Goal: Task Accomplishment & Management: Use online tool/utility

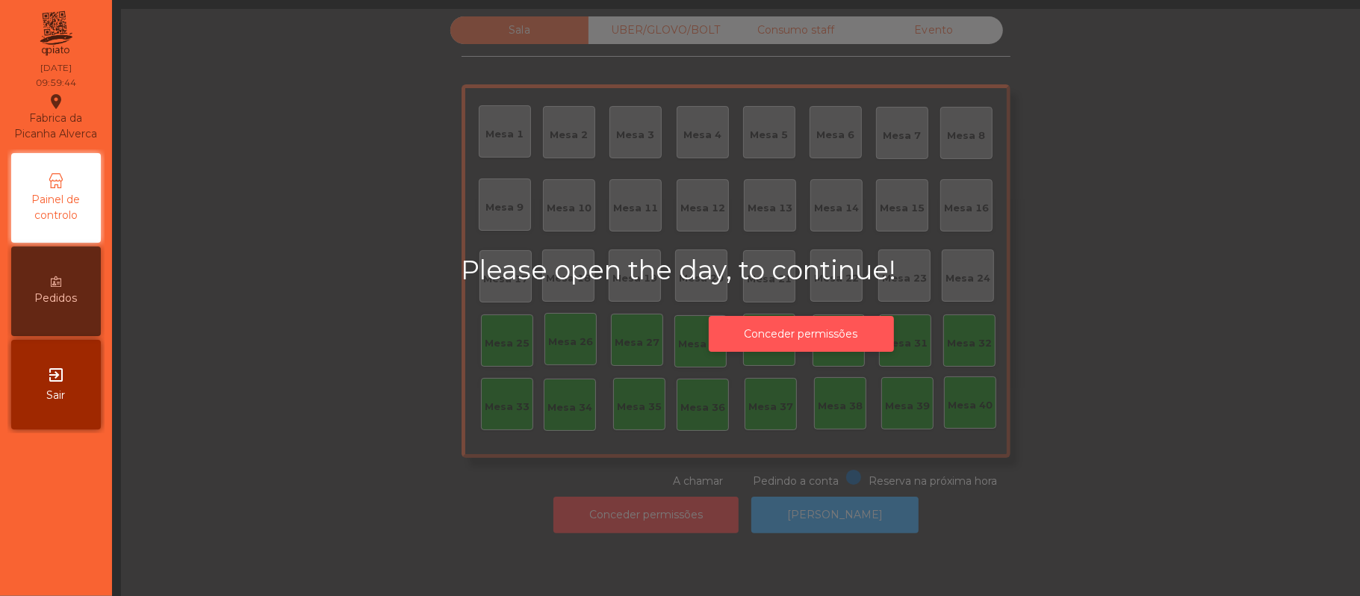
click at [820, 339] on button "Conceder permissões" at bounding box center [801, 334] width 185 height 37
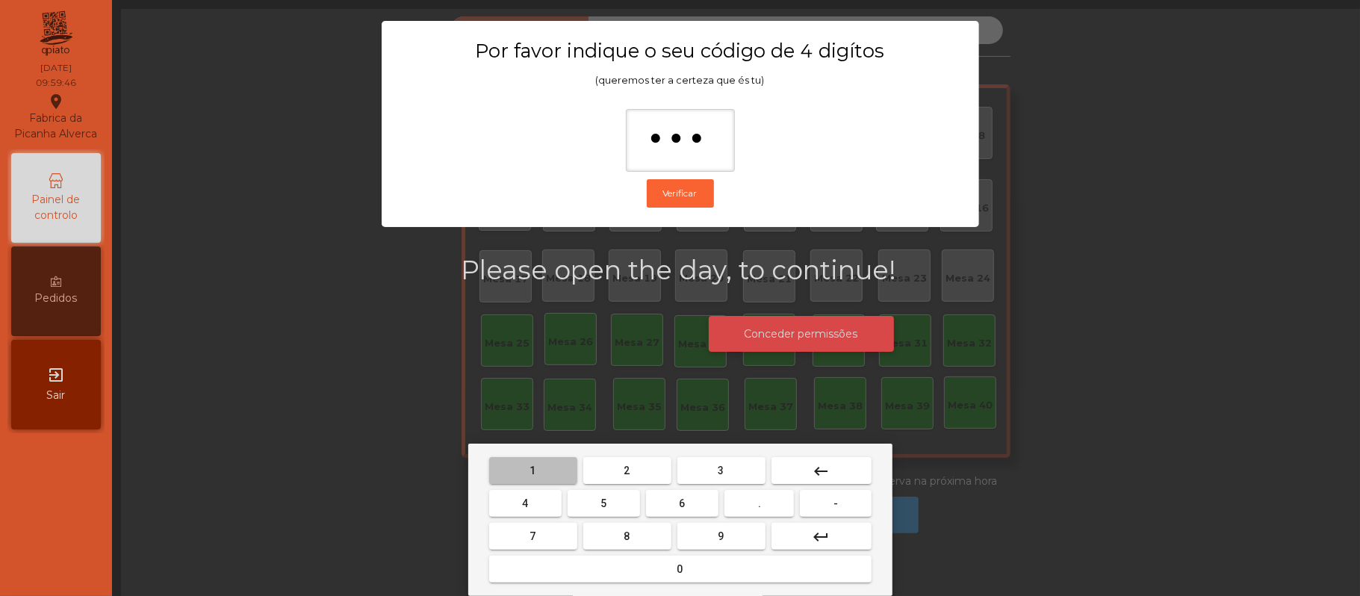
type input "****"
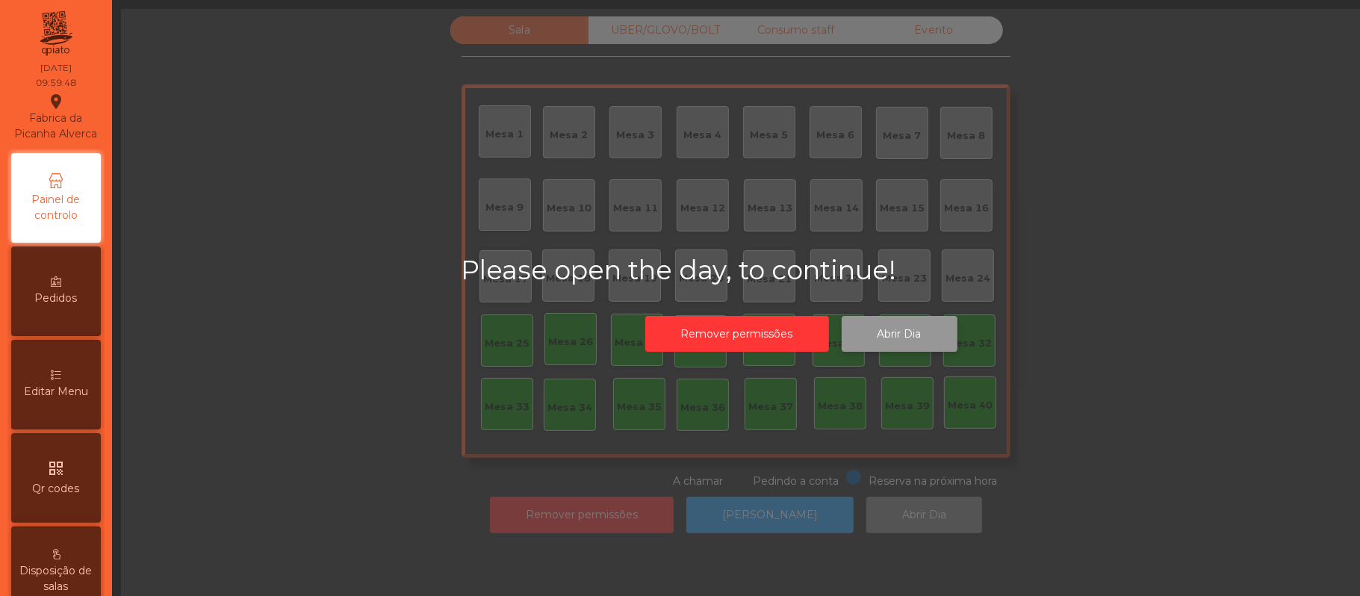
click at [901, 338] on button "Abrir Dia" at bounding box center [900, 334] width 116 height 37
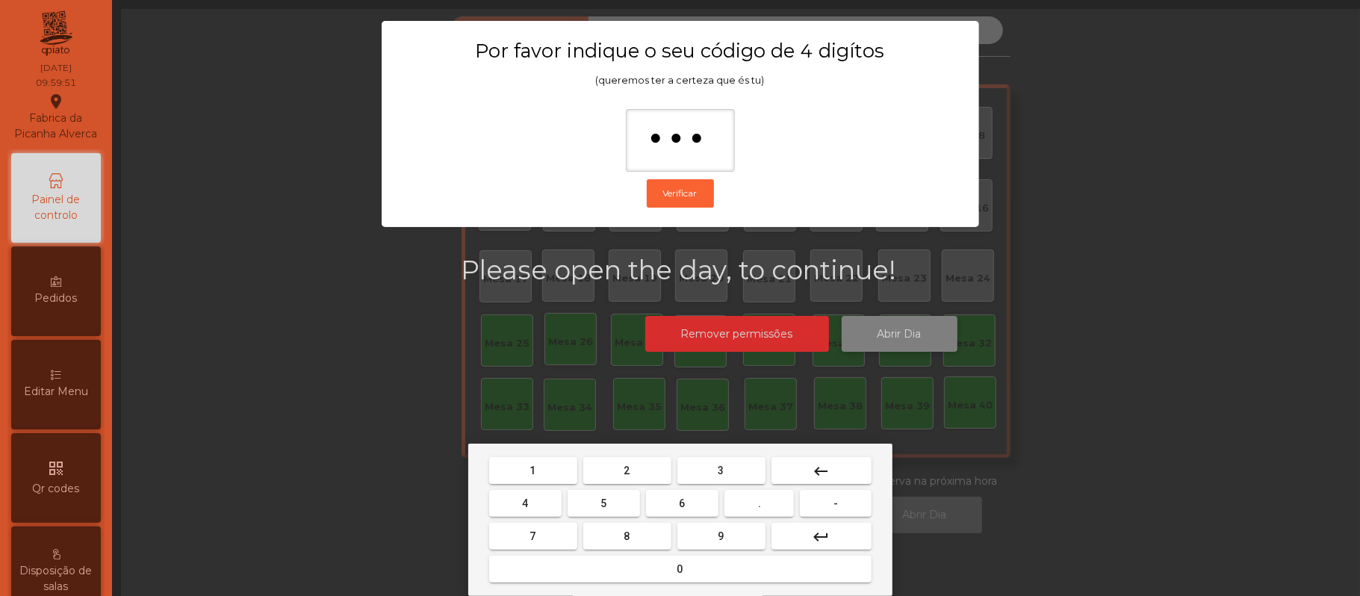
type input "****"
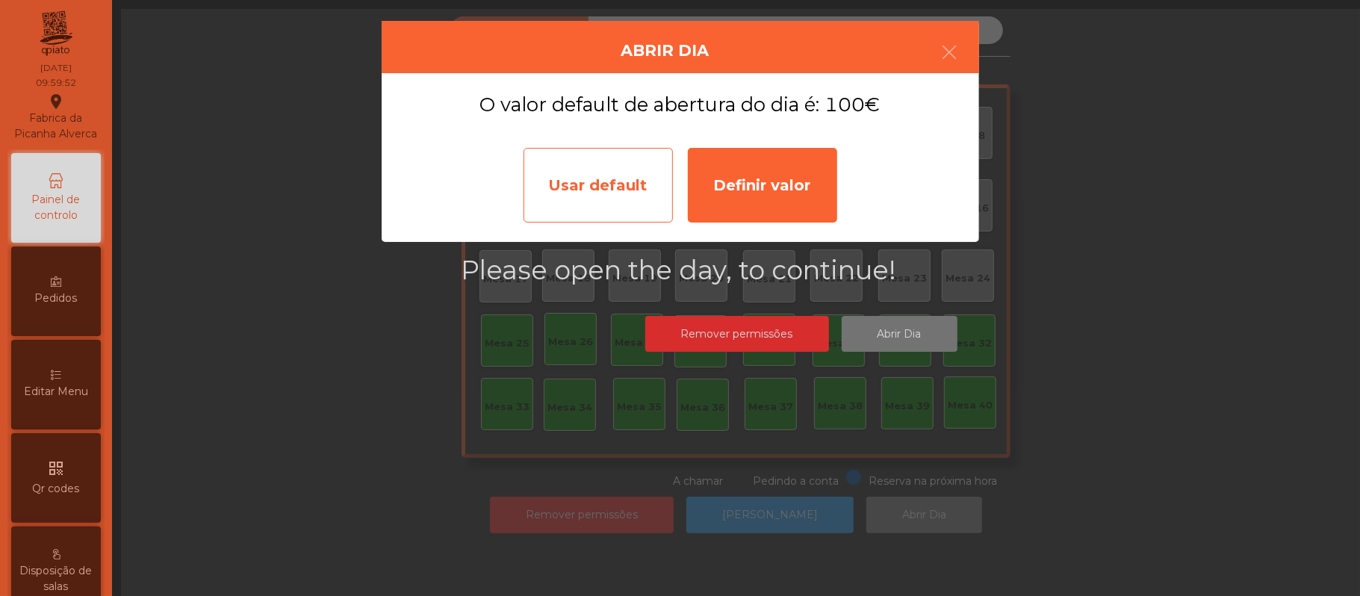
click at [586, 194] on div "Usar default" at bounding box center [598, 185] width 149 height 75
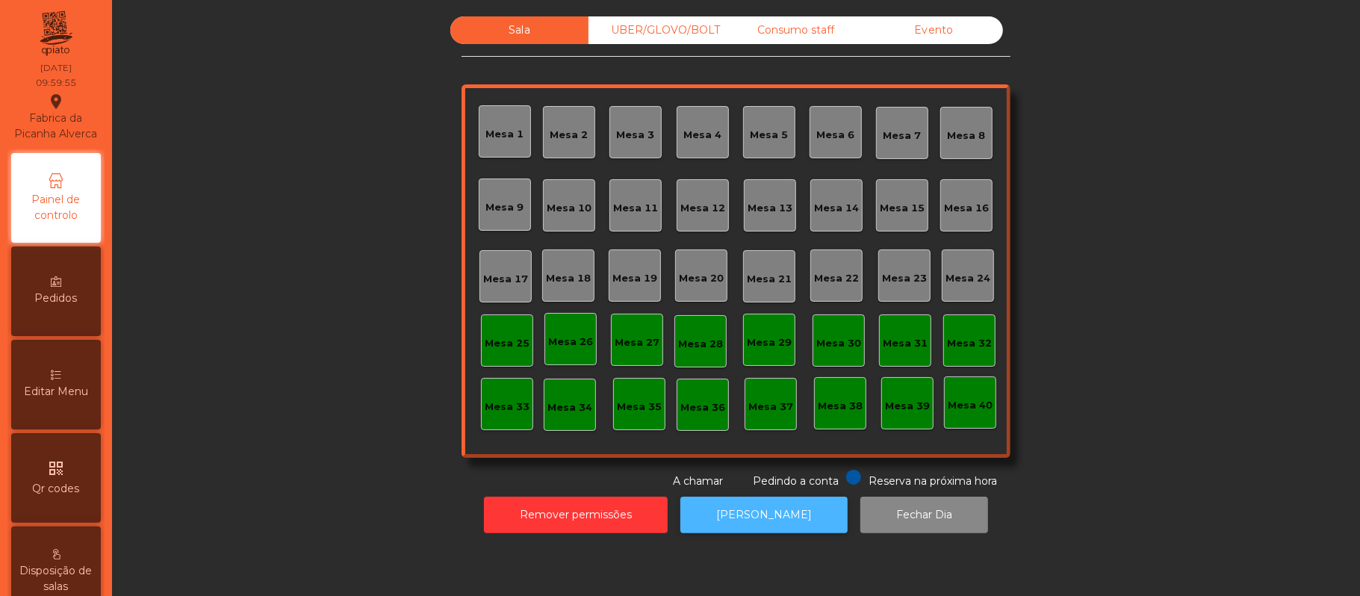
click at [757, 515] on button "[PERSON_NAME]" at bounding box center [764, 515] width 167 height 37
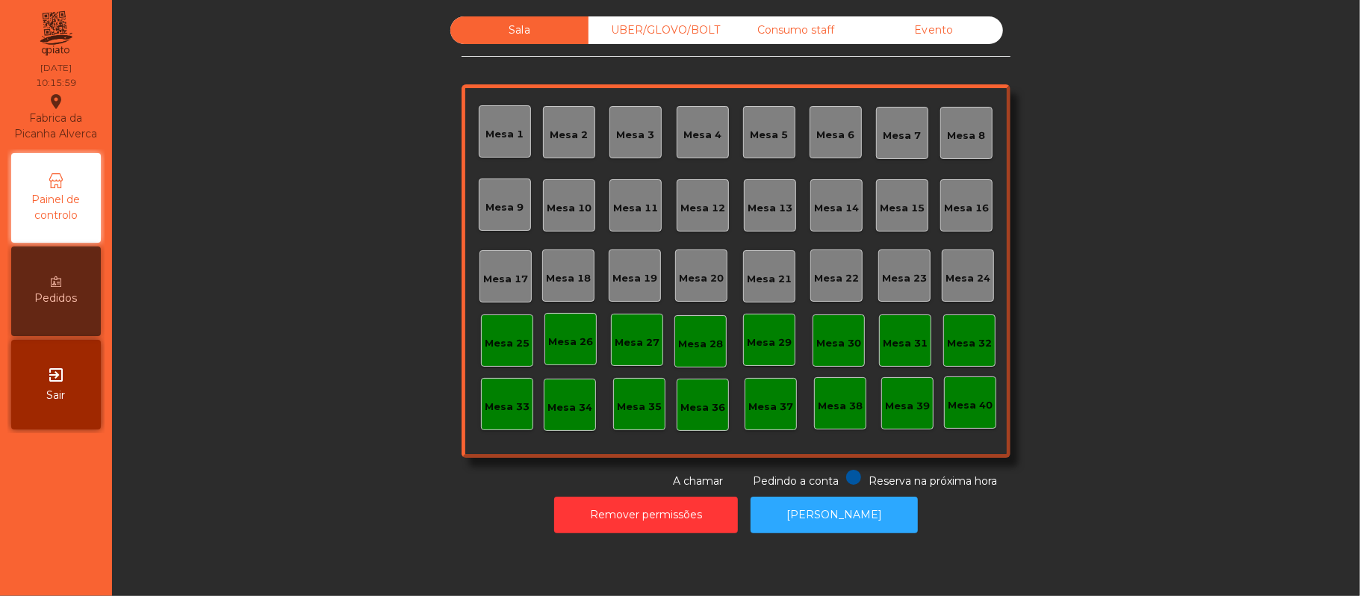
click at [904, 391] on div "Mesa 39" at bounding box center [907, 403] width 52 height 52
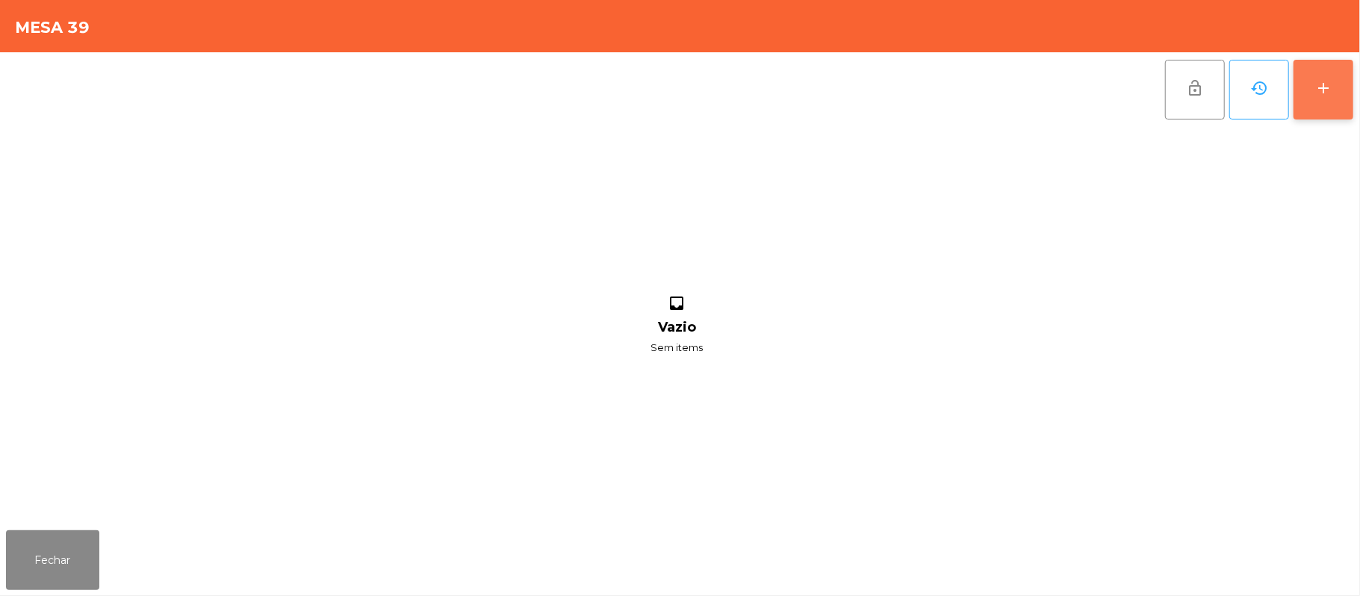
click at [1316, 93] on div "add" at bounding box center [1324, 88] width 18 height 18
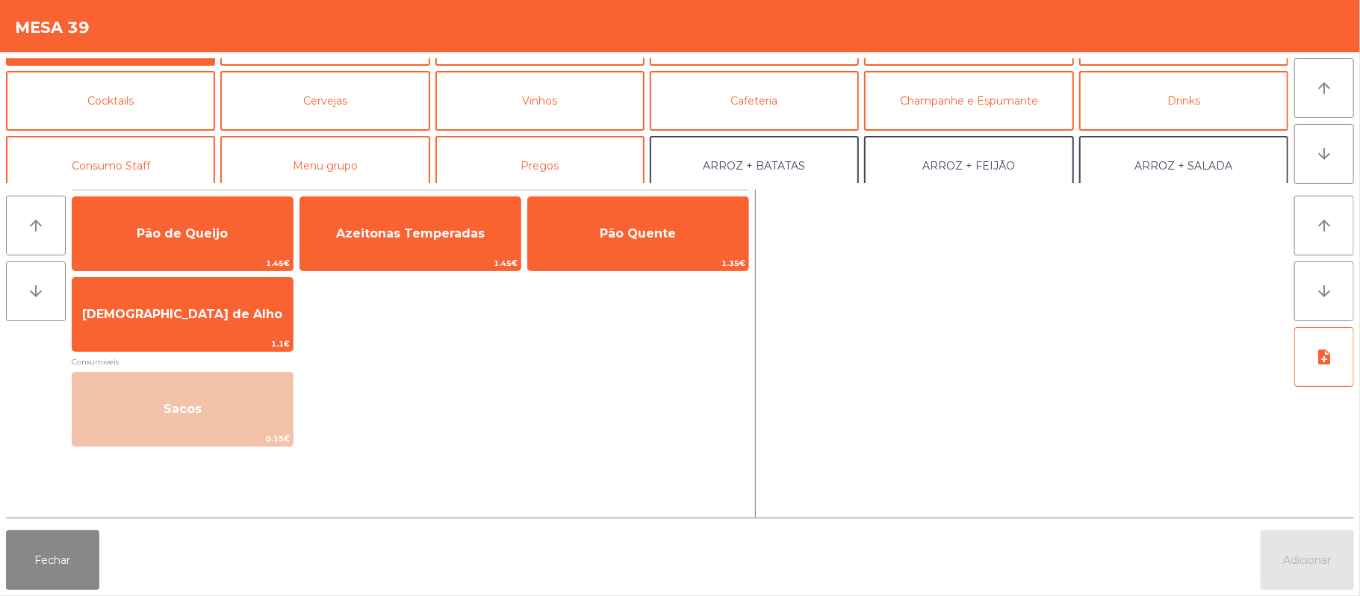
scroll to position [75, 0]
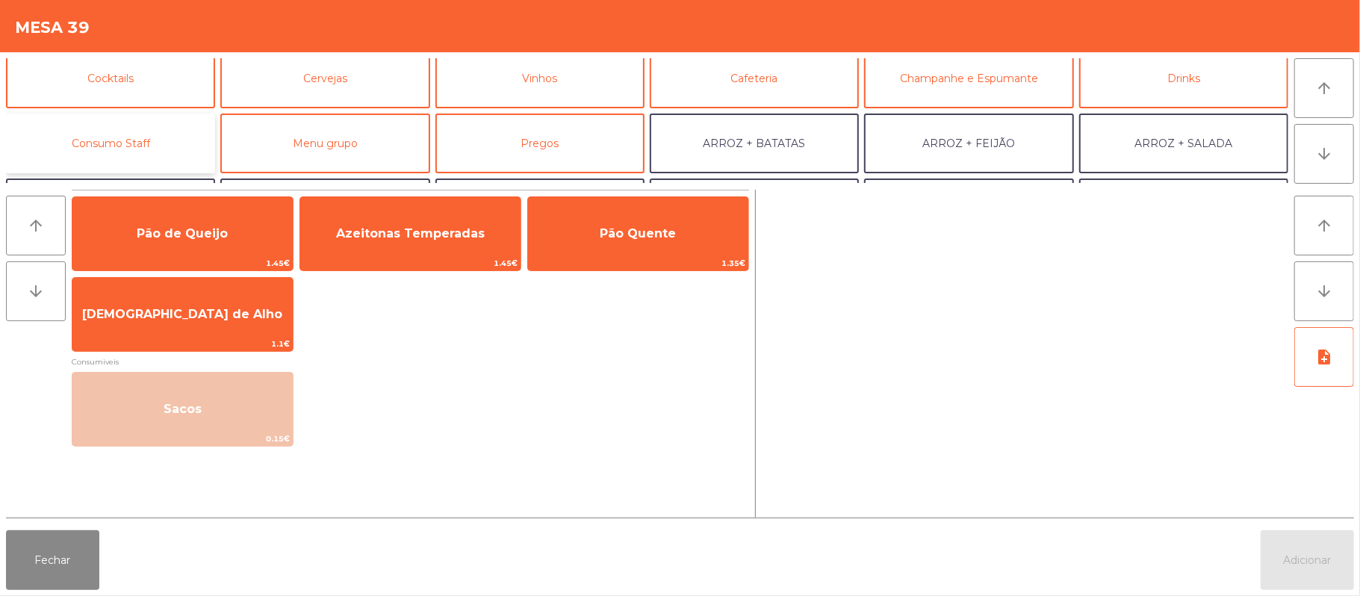
click at [129, 131] on button "Consumo Staff" at bounding box center [110, 144] width 209 height 60
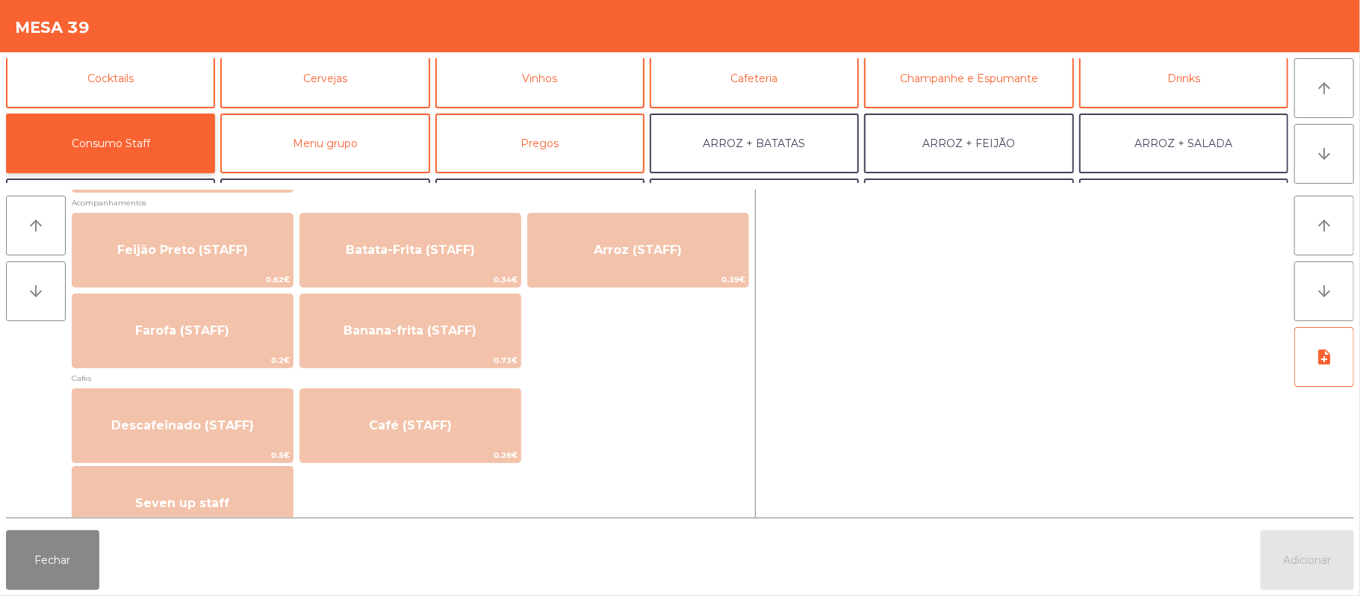
scroll to position [698, 0]
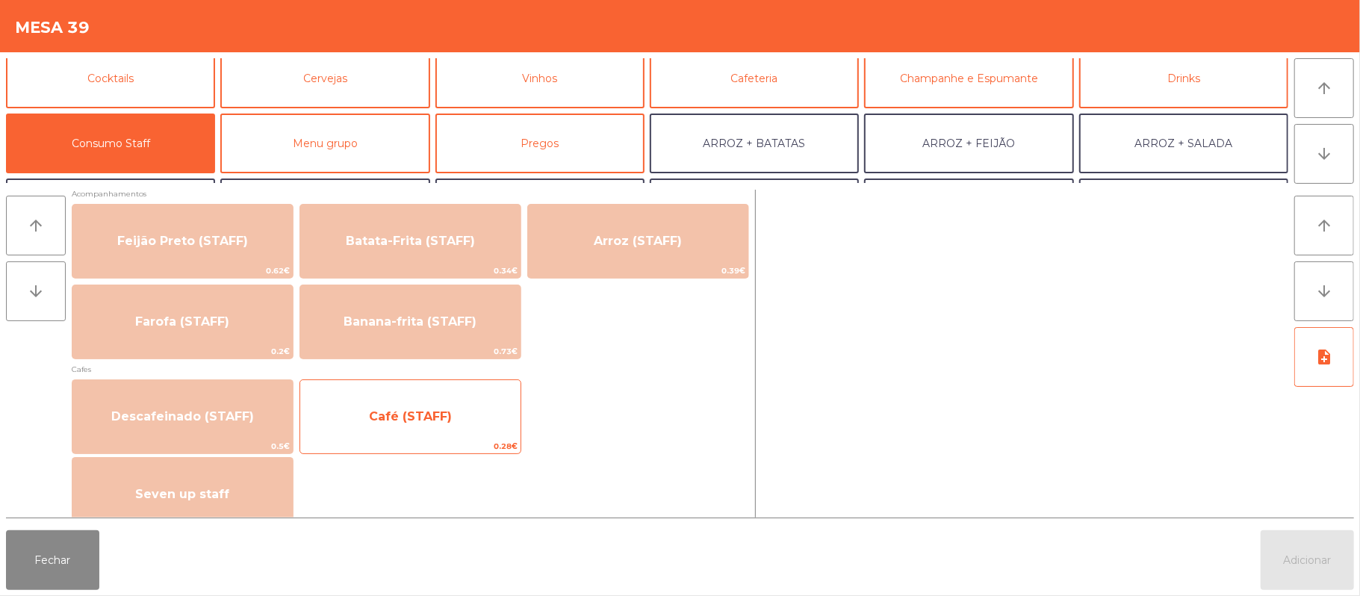
click at [484, 422] on span "Café (STAFF)" at bounding box center [410, 417] width 220 height 40
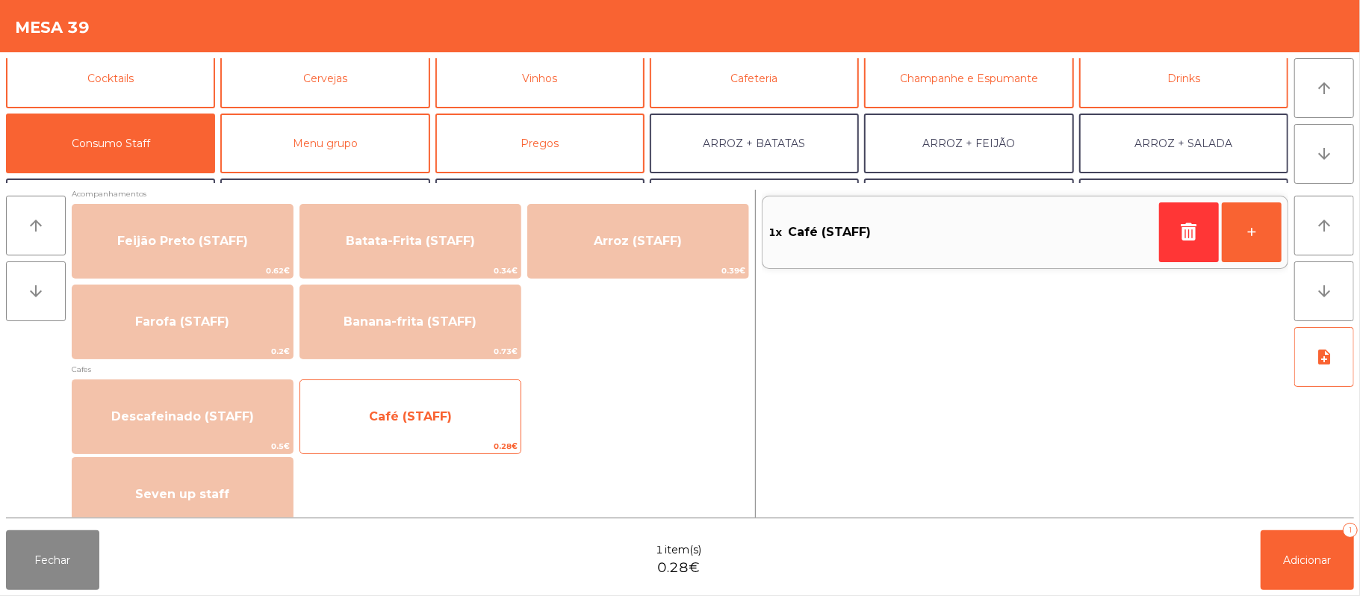
click at [479, 424] on span "Café (STAFF)" at bounding box center [410, 417] width 220 height 40
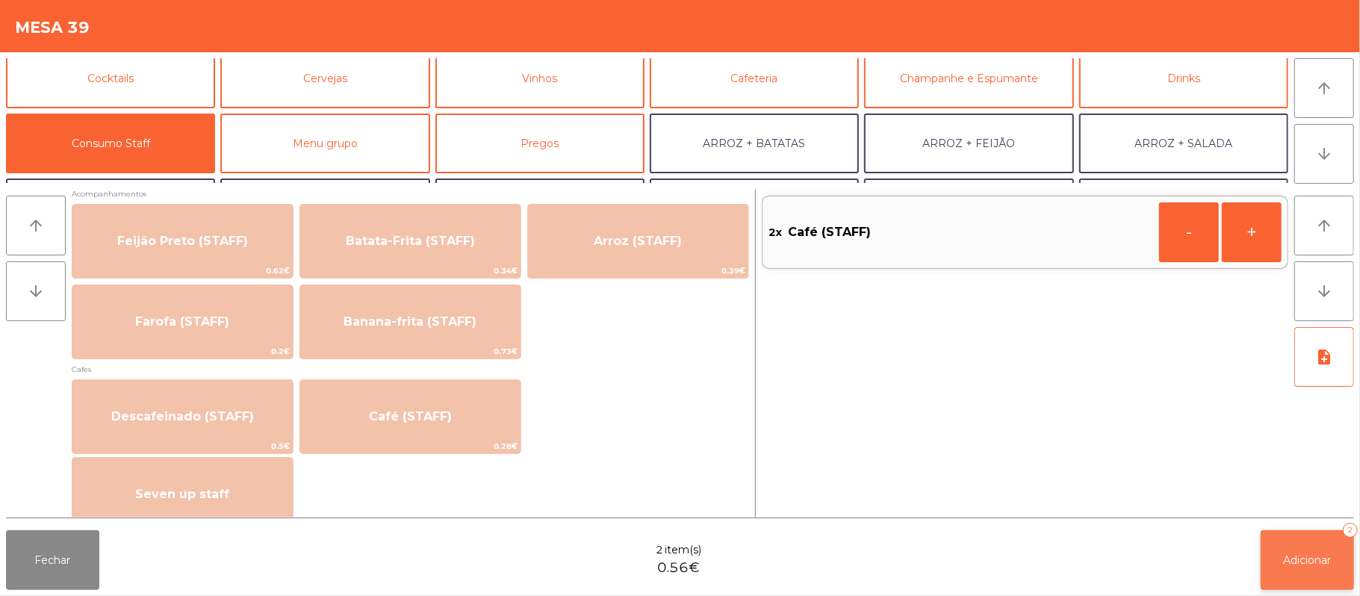
click at [1304, 556] on span "Adicionar" at bounding box center [1308, 560] width 48 height 13
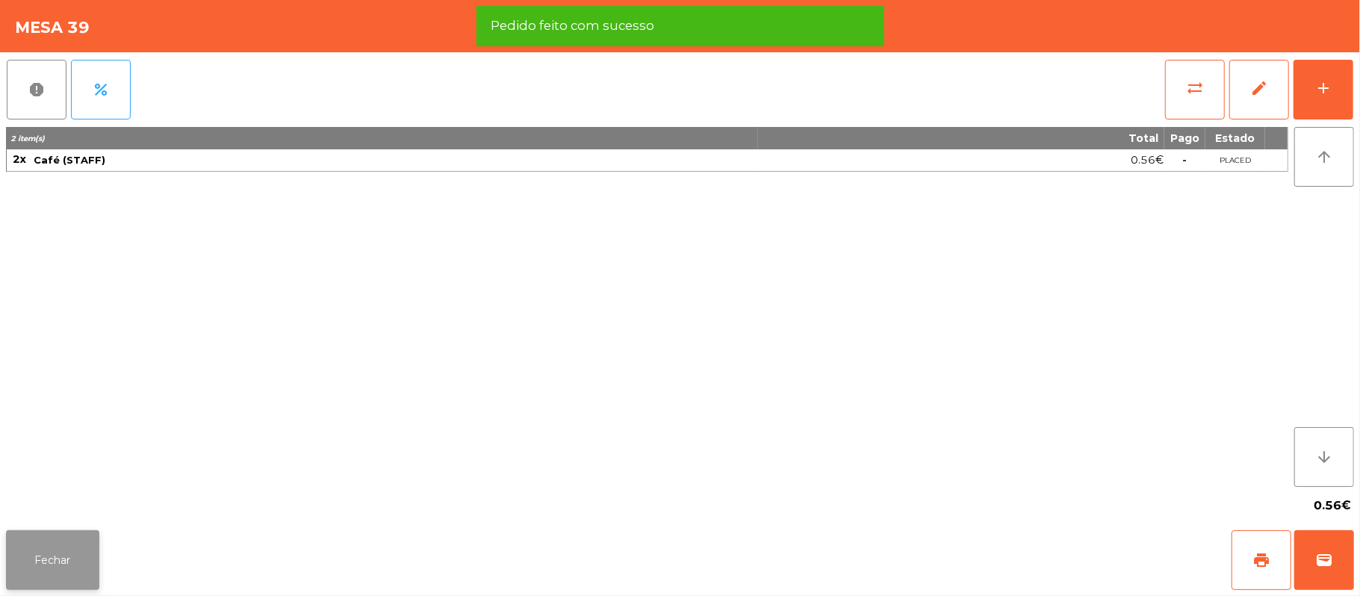
click at [37, 548] on button "Fechar" at bounding box center [52, 560] width 93 height 60
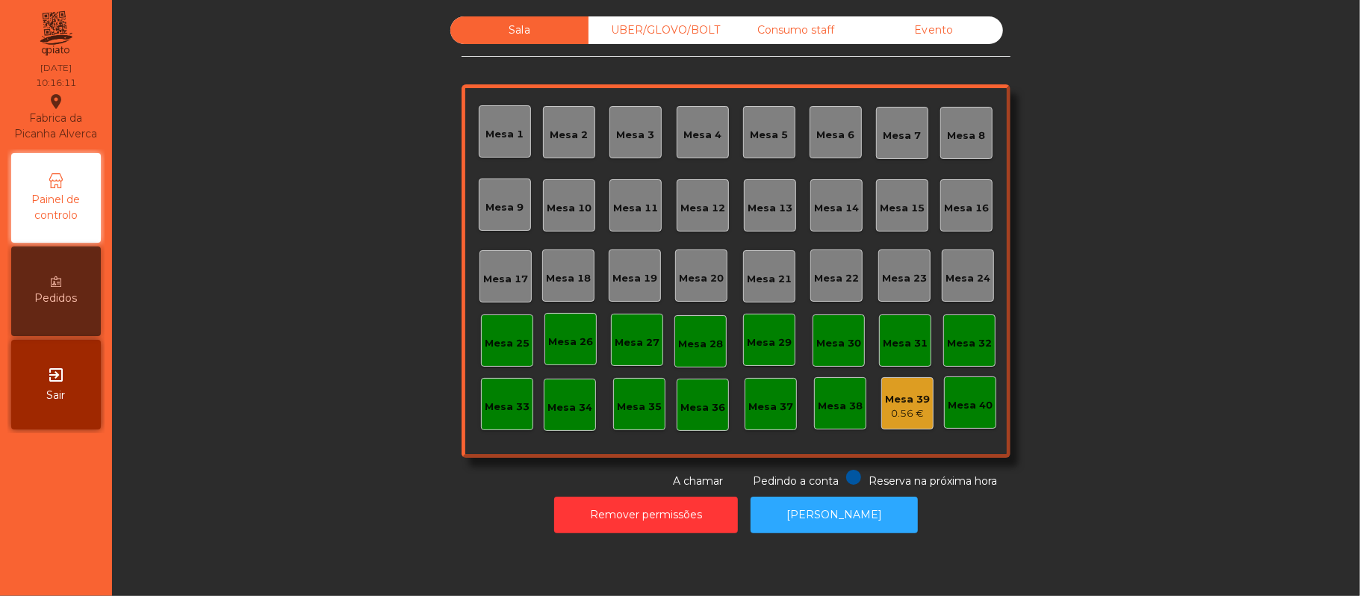
click at [771, 395] on div "Mesa 37" at bounding box center [770, 404] width 45 height 21
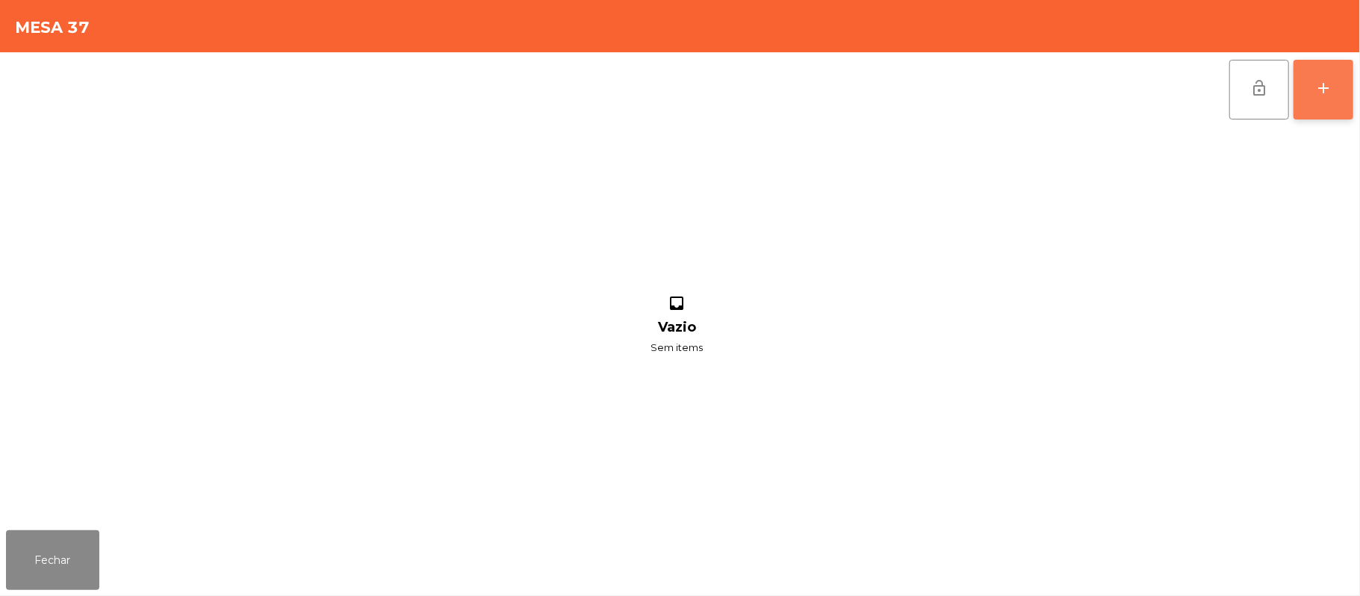
click at [1352, 87] on button "add" at bounding box center [1324, 90] width 60 height 60
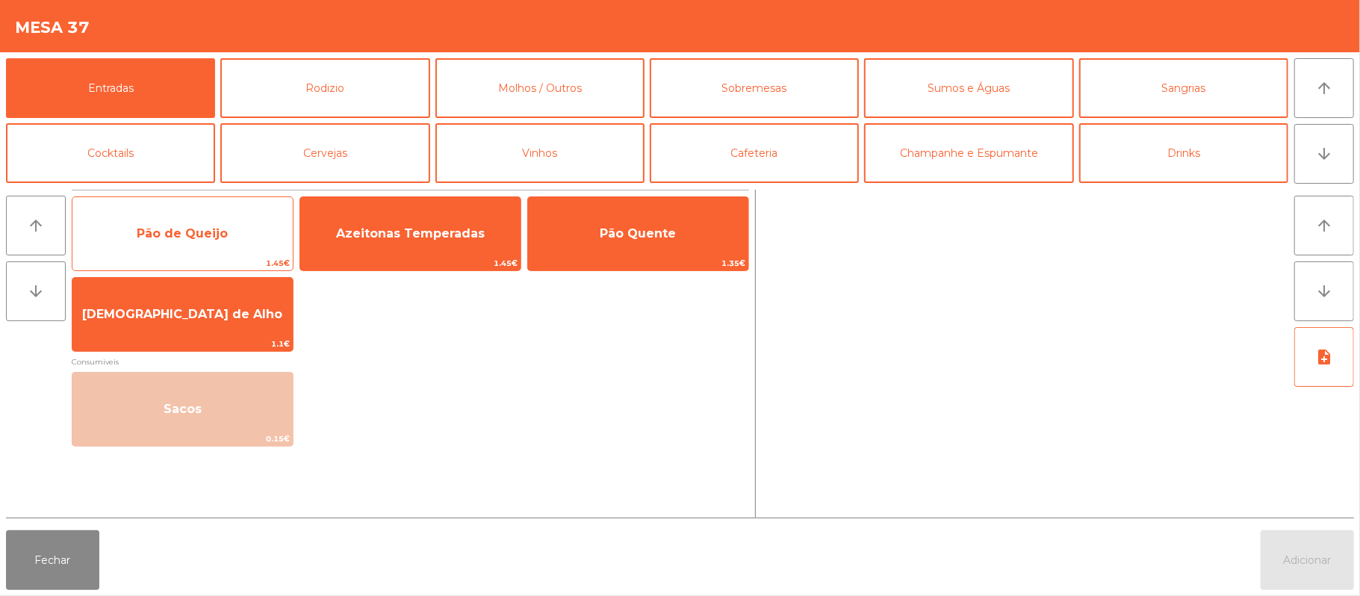
click at [244, 224] on span "Pão de Queijo" at bounding box center [182, 234] width 220 height 40
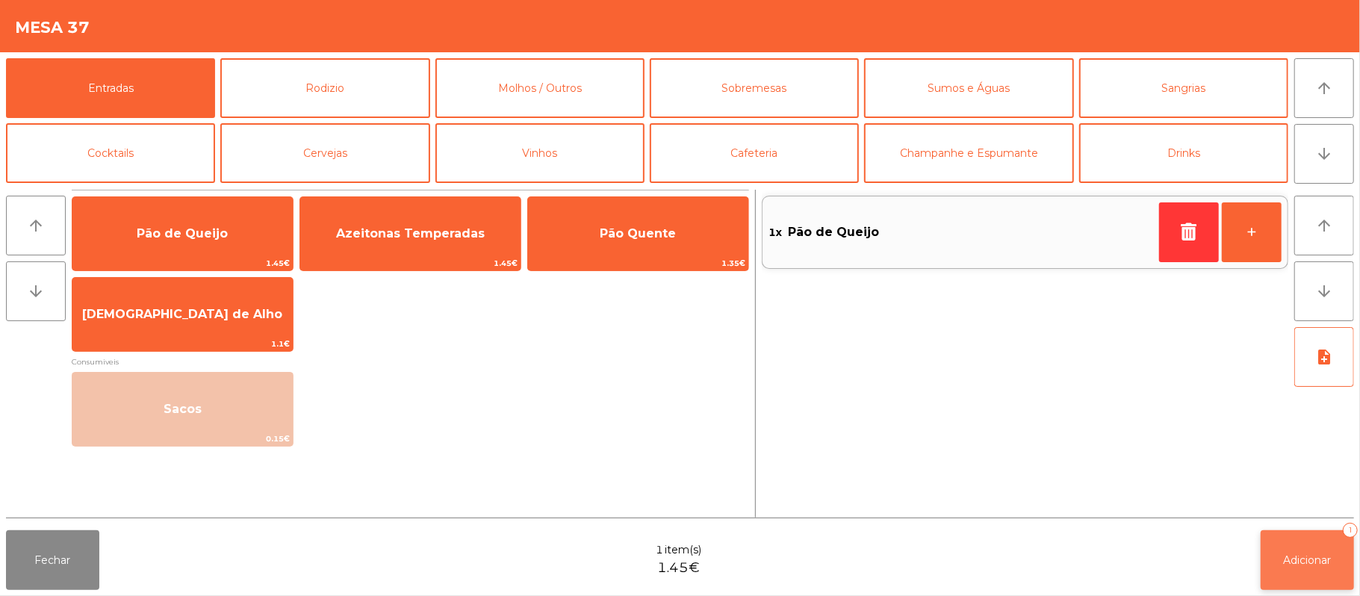
click at [1288, 542] on button "Adicionar 1" at bounding box center [1307, 560] width 93 height 60
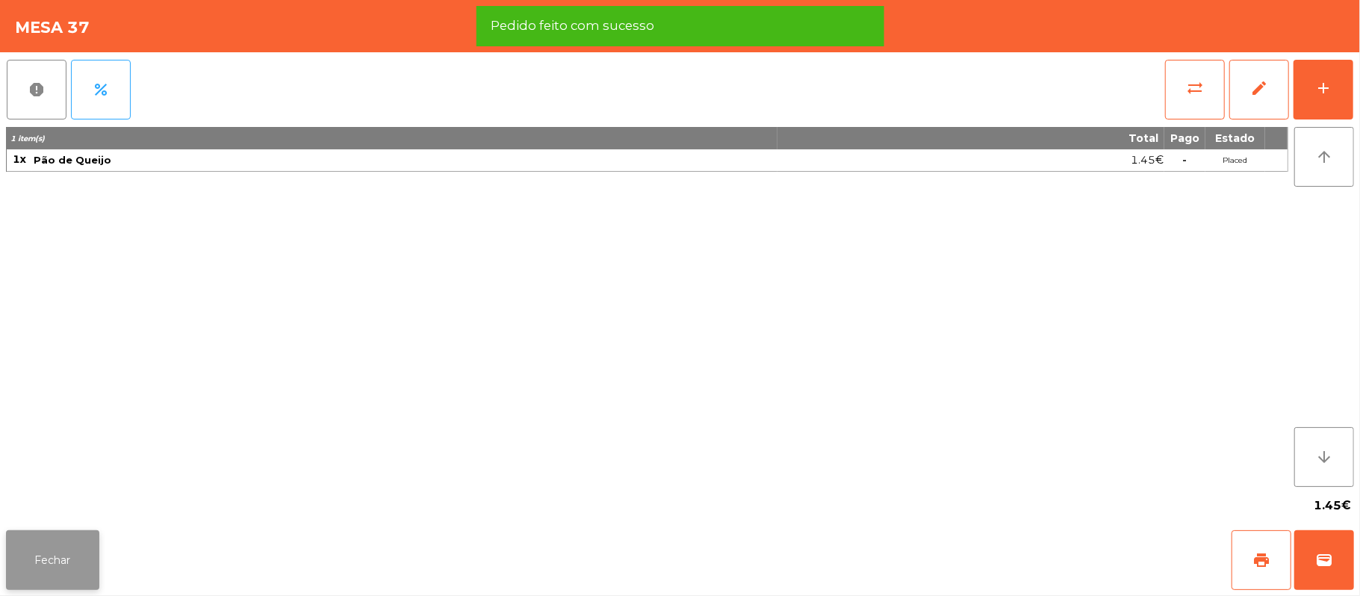
click at [70, 562] on button "Fechar" at bounding box center [52, 560] width 93 height 60
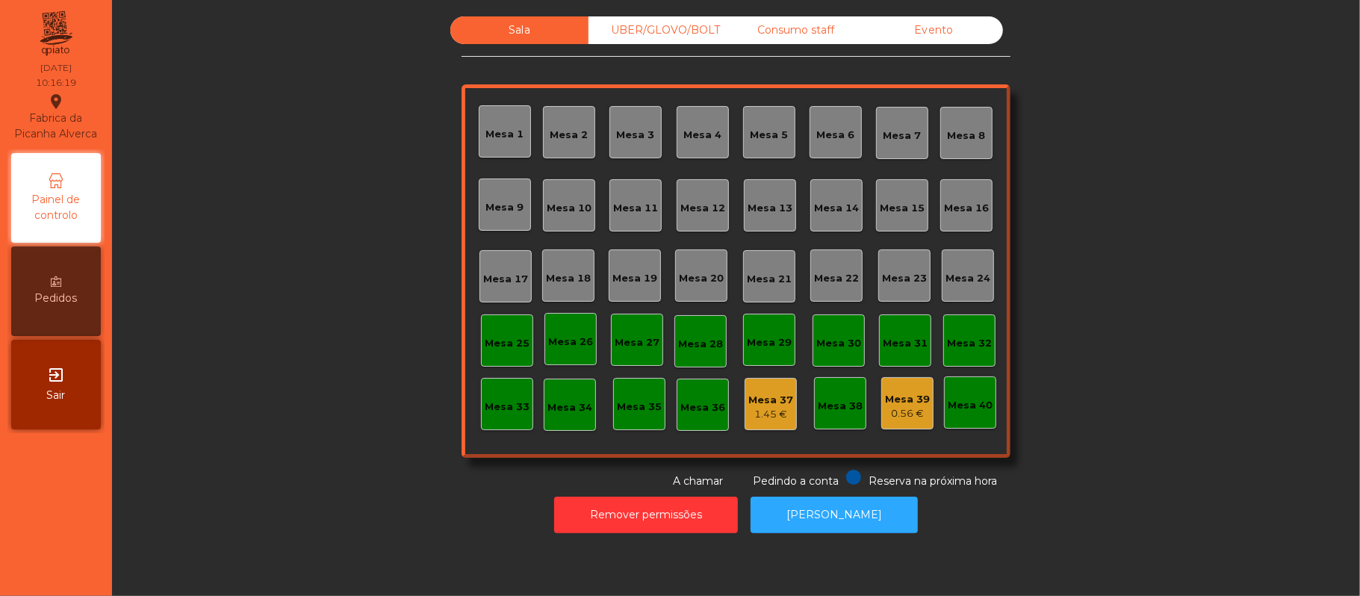
click at [811, 36] on div "Consumo staff" at bounding box center [796, 30] width 138 height 28
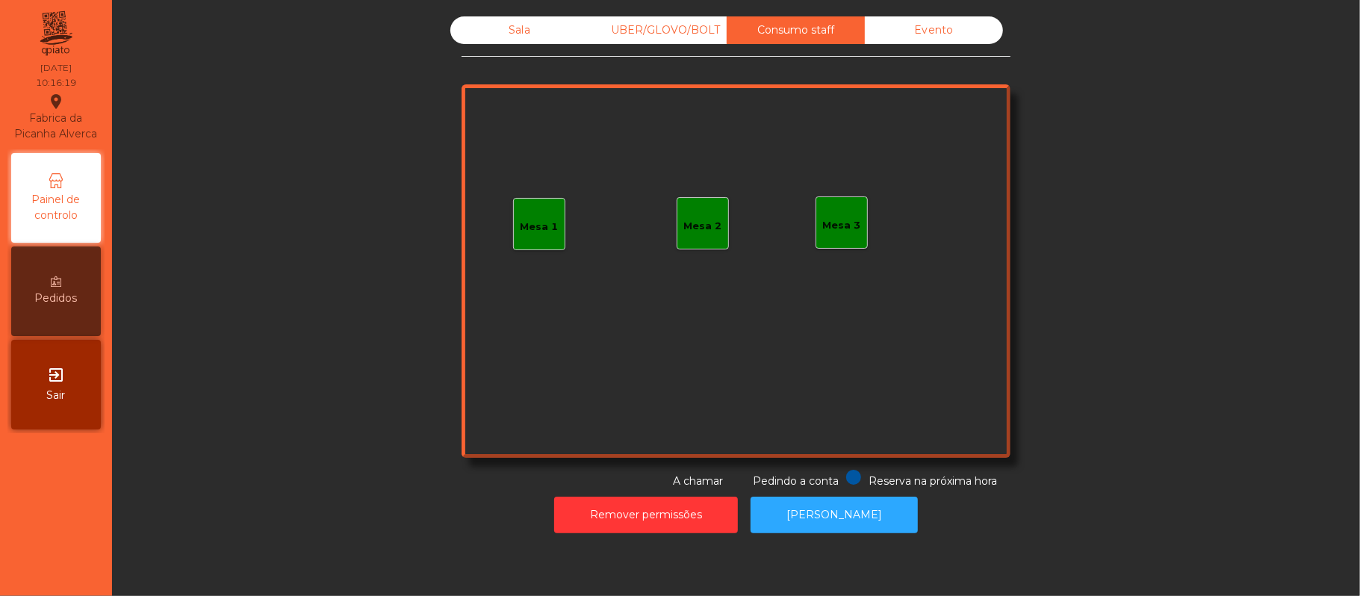
click at [554, 210] on div "Mesa 1" at bounding box center [539, 224] width 52 height 52
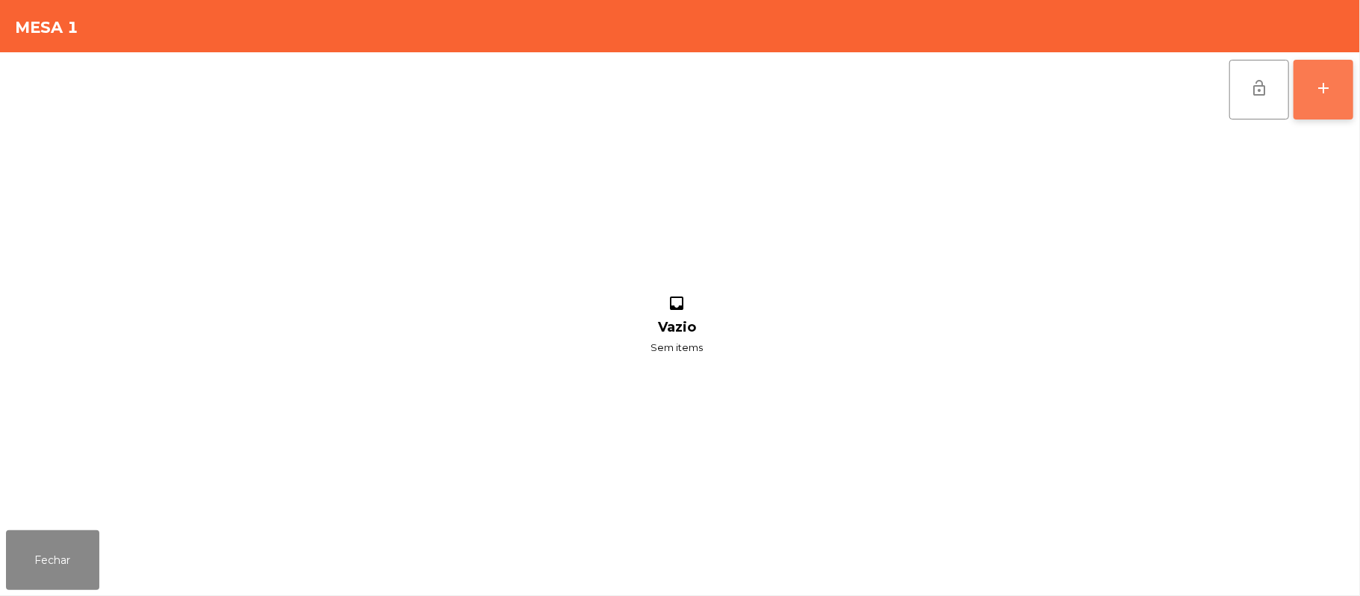
click at [1322, 103] on button "add" at bounding box center [1324, 90] width 60 height 60
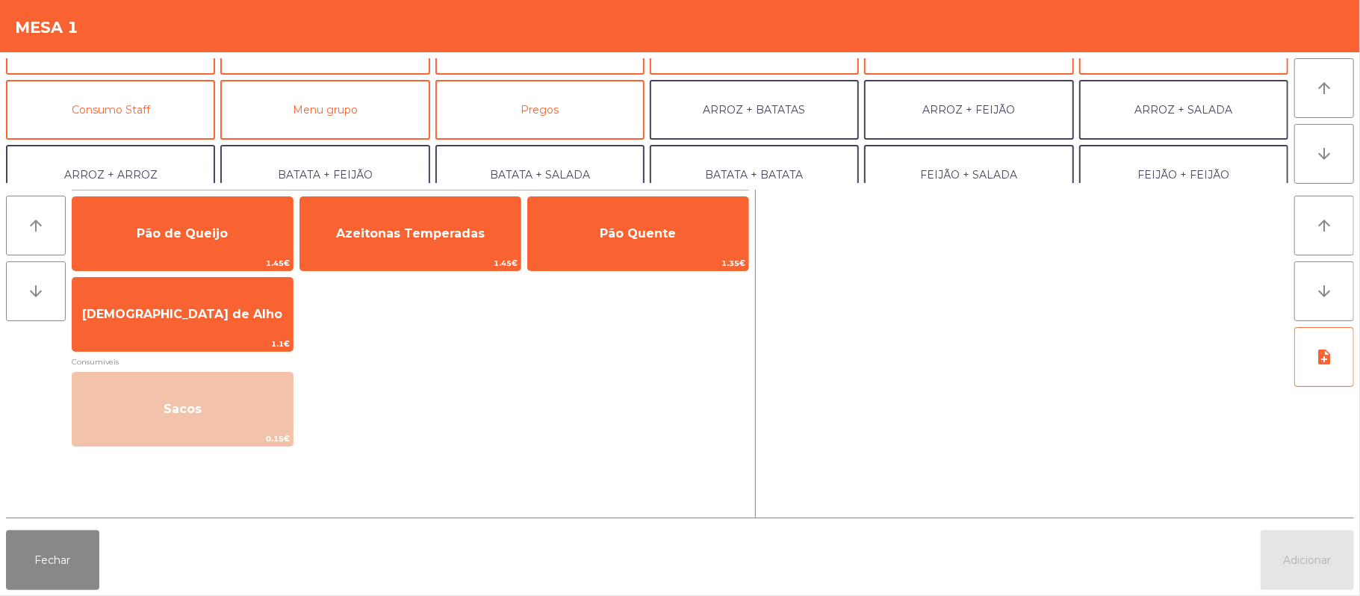
scroll to position [135, 0]
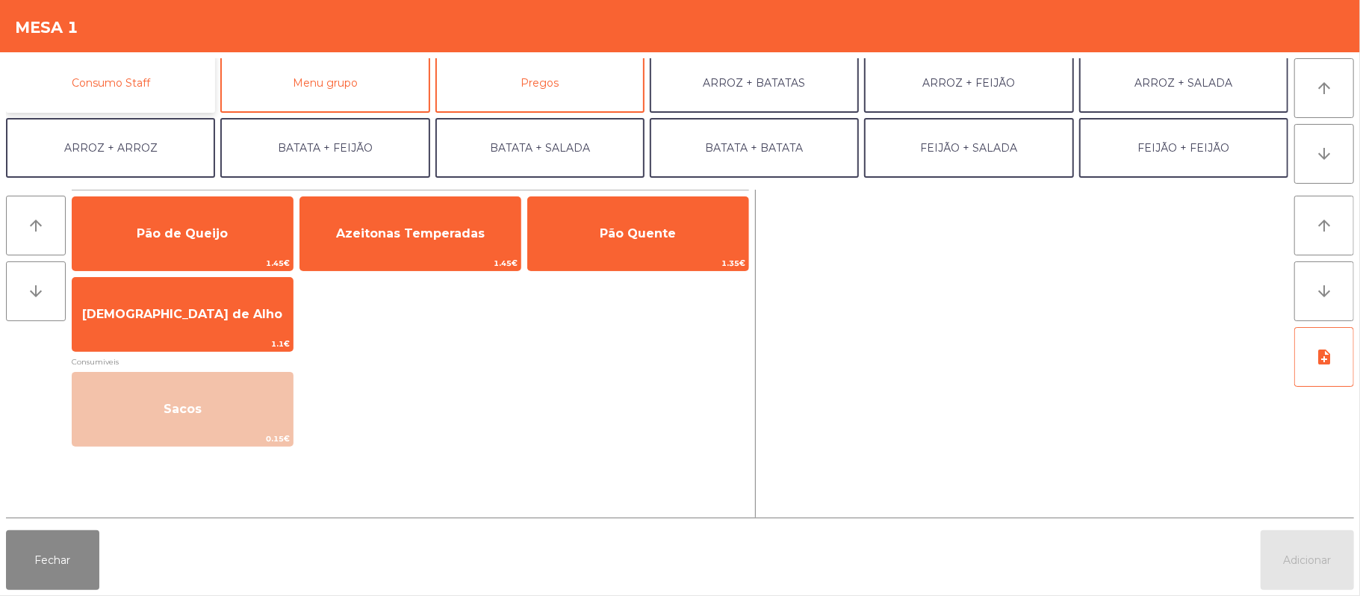
click at [148, 72] on button "Consumo Staff" at bounding box center [110, 83] width 209 height 60
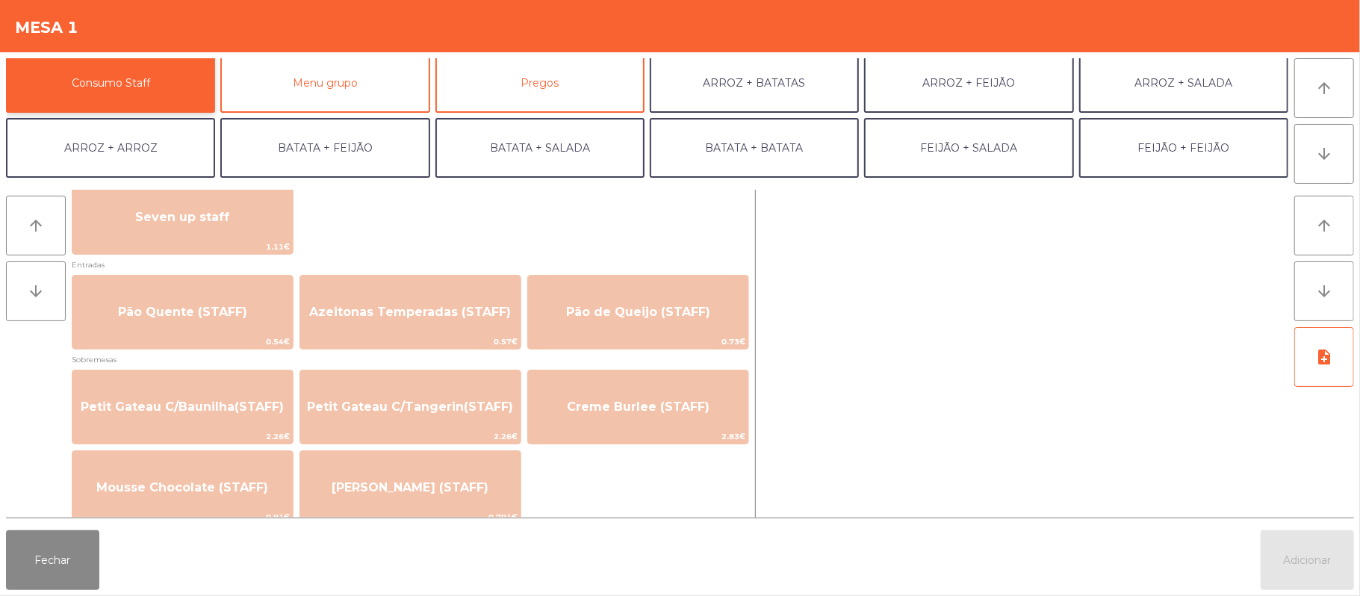
scroll to position [1017, 0]
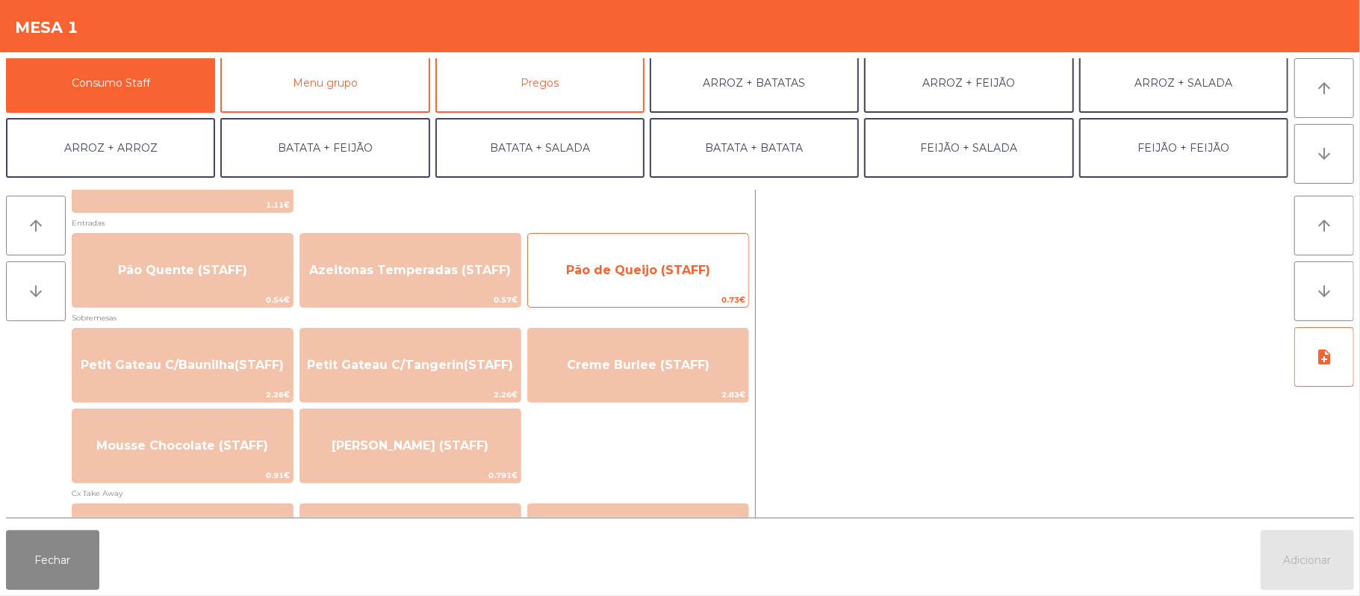
click at [649, 270] on span "Pão de Queijo (STAFF)" at bounding box center [638, 270] width 144 height 14
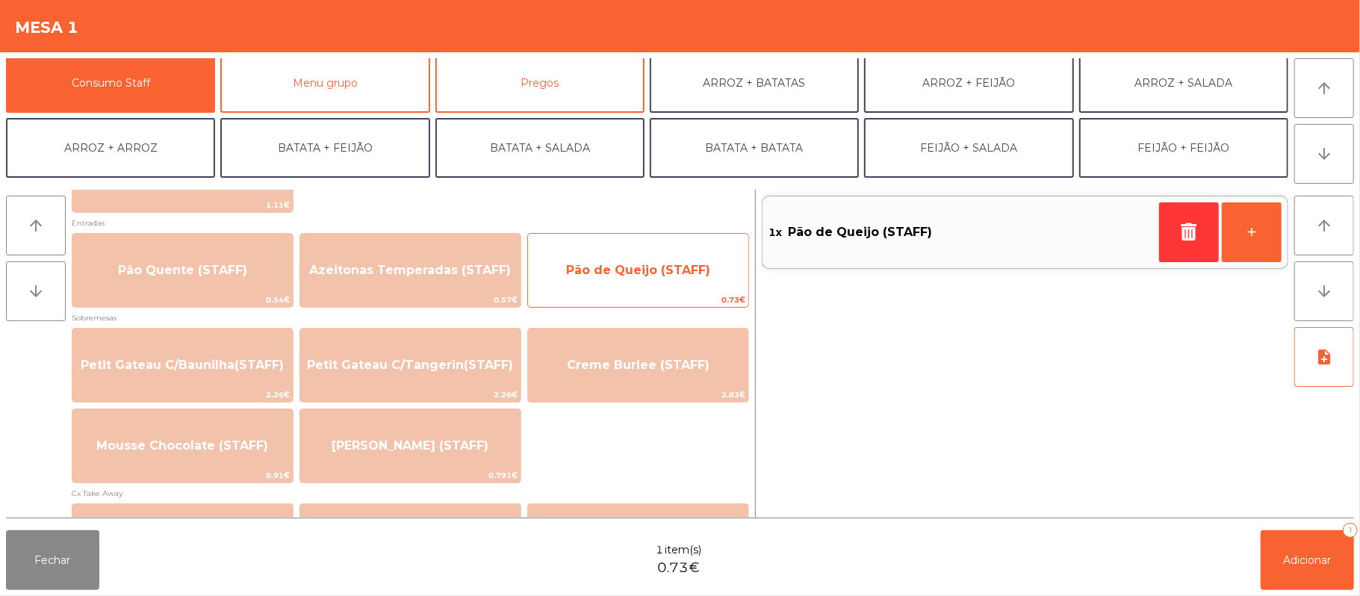
click at [652, 273] on span "Pão de Queijo (STAFF)" at bounding box center [638, 270] width 144 height 14
click at [650, 257] on span "Pão de Queijo (STAFF)" at bounding box center [638, 270] width 220 height 40
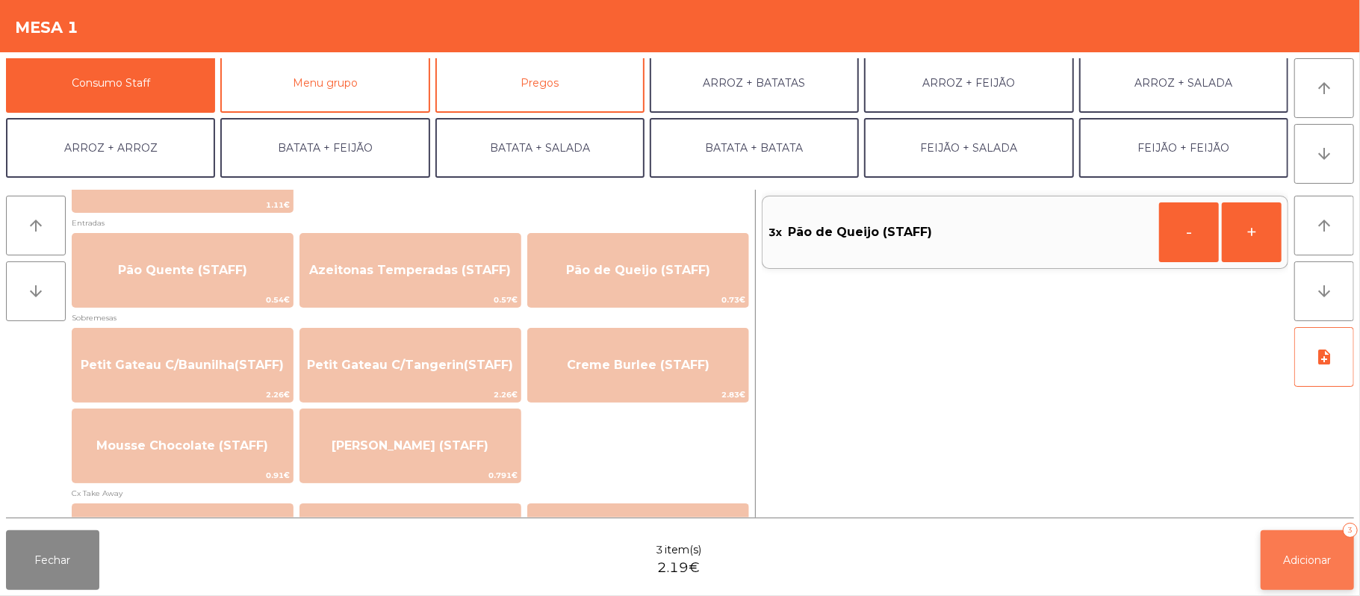
click at [1310, 572] on button "Adicionar 3" at bounding box center [1307, 560] width 93 height 60
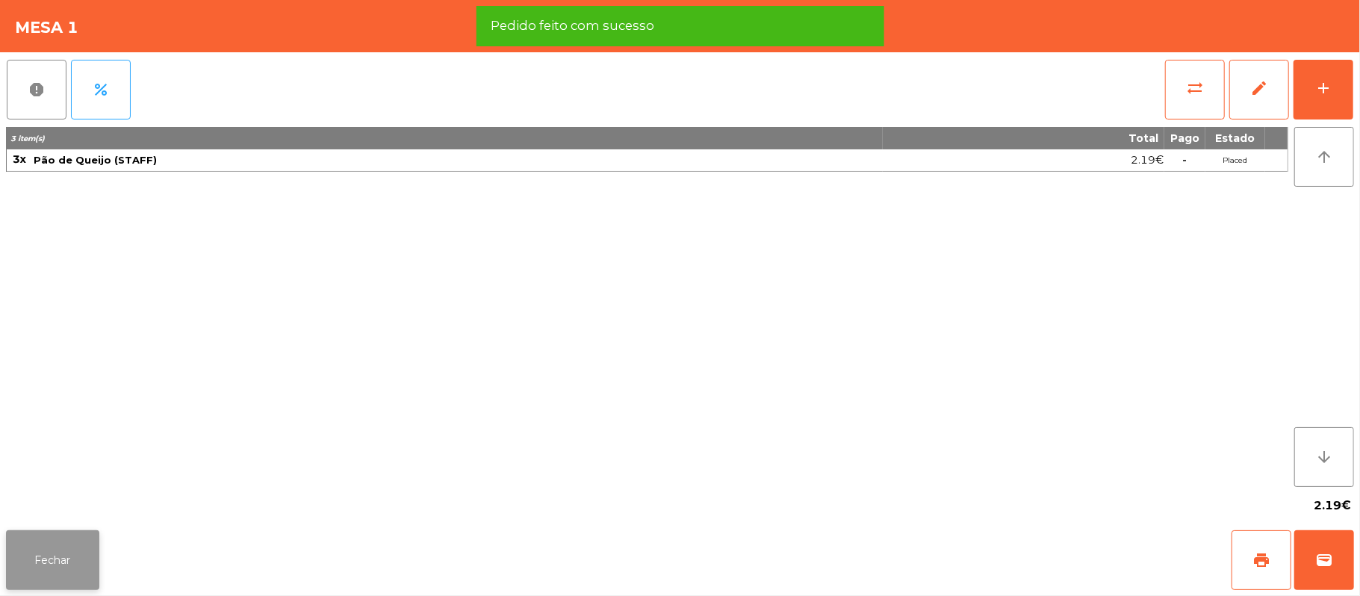
click at [63, 568] on button "Fechar" at bounding box center [52, 560] width 93 height 60
